Goal: Check status: Check status

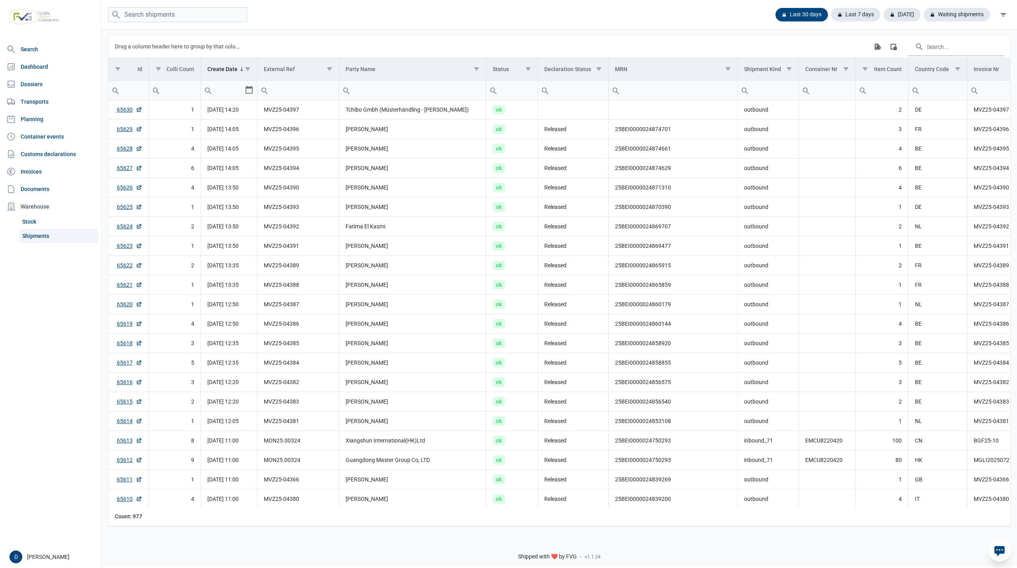
click at [291, 91] on input "Filter cell" at bounding box center [298, 90] width 81 height 19
paste input "mvz25-04398"
type input "mvz25-04398"
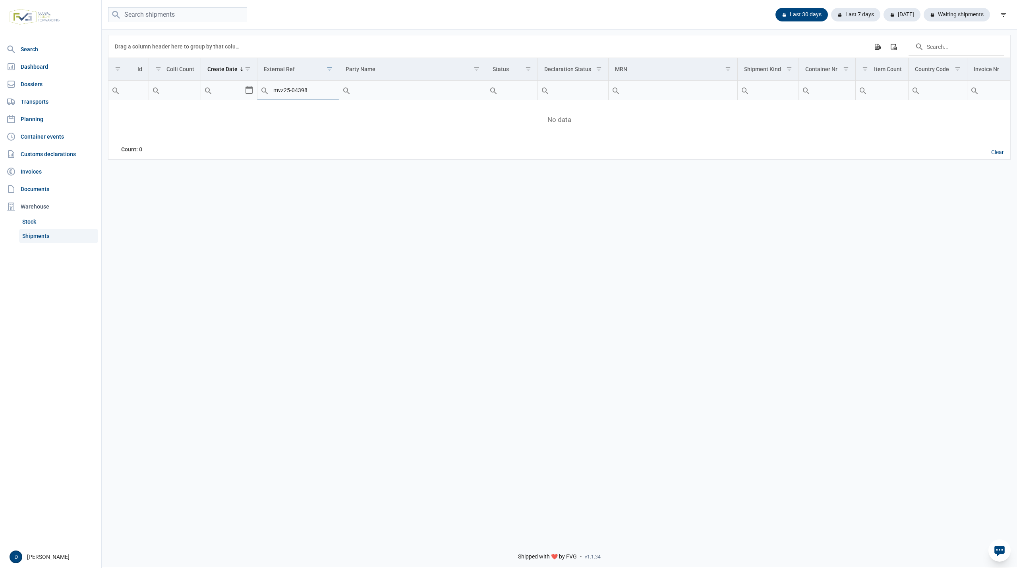
drag, startPoint x: 320, startPoint y: 91, endPoint x: 250, endPoint y: 93, distance: 70.4
click at [250, 93] on tr "mvz25-04398 Contains Does not contain Starts with Ends with Equals Does not equ…" at bounding box center [714, 90] width 1212 height 19
